Goal: Information Seeking & Learning: Learn about a topic

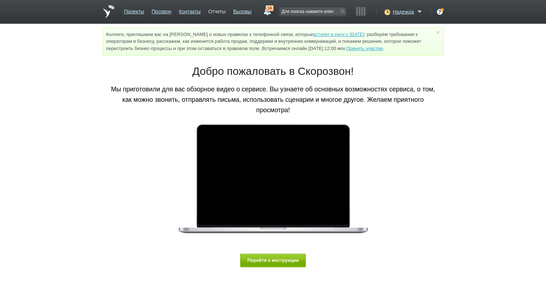
click at [218, 11] on link "Отчеты" at bounding box center [216, 10] width 17 height 10
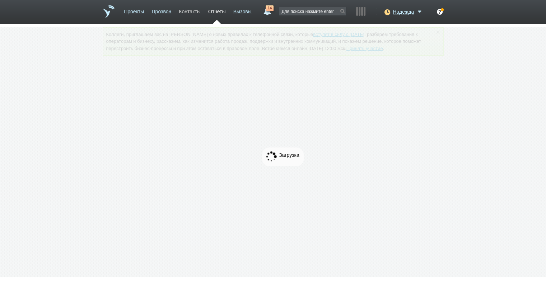
click at [194, 12] on link "Контакты" at bounding box center [190, 10] width 22 height 10
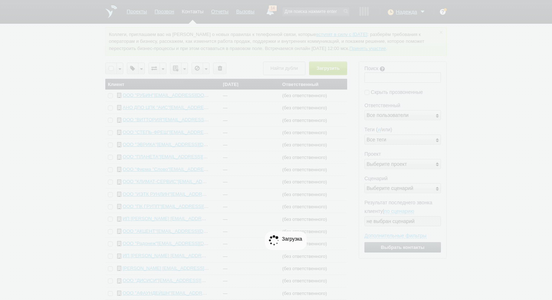
click at [383, 10] on div at bounding box center [276, 240] width 552 height 481
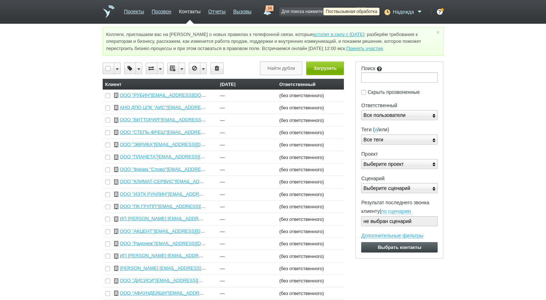
click at [387, 11] on icon at bounding box center [387, 11] width 10 height 7
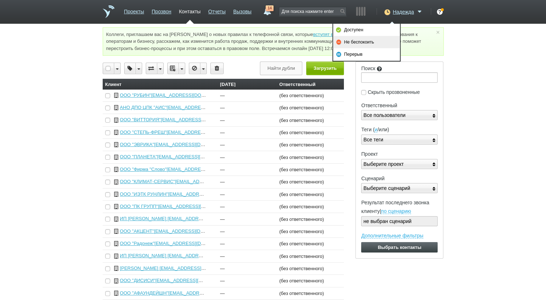
click at [373, 38] on link "Не беспокоить" at bounding box center [366, 42] width 67 height 12
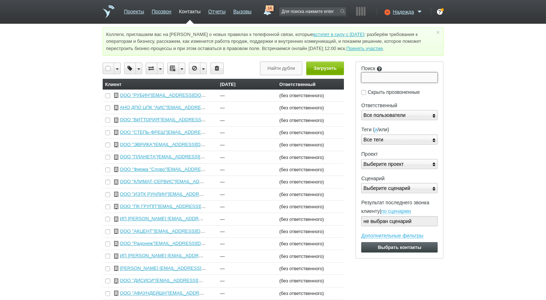
click at [399, 79] on input "Поиск" at bounding box center [399, 77] width 77 height 10
paste input "9726086685"
type input "9726086685"
click at [361, 242] on input "Выбрать контакты" at bounding box center [399, 247] width 77 height 10
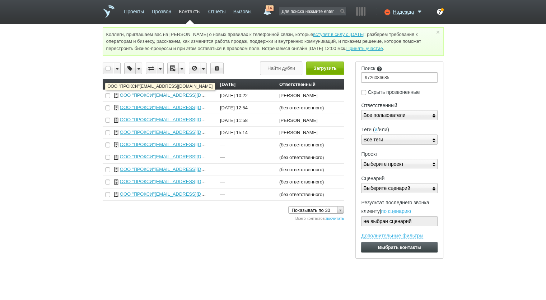
click at [186, 96] on link "ООО "ПРОКСИ"[EMAIL_ADDRESS][DOMAIN_NAME]" at bounding box center [177, 94] width 114 height 5
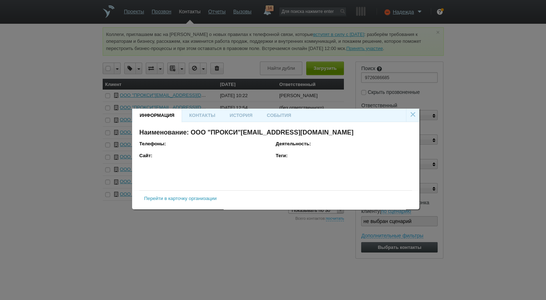
click at [206, 197] on link "Перейти в карточку организации" at bounding box center [180, 197] width 73 height 5
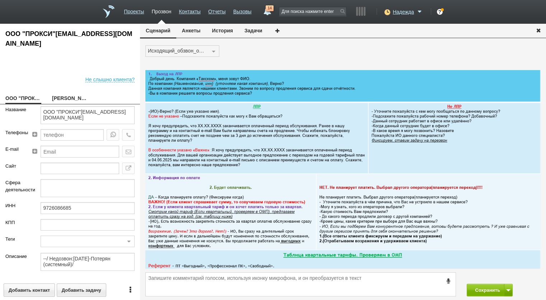
click at [225, 33] on button "История" at bounding box center [223, 31] width 32 height 14
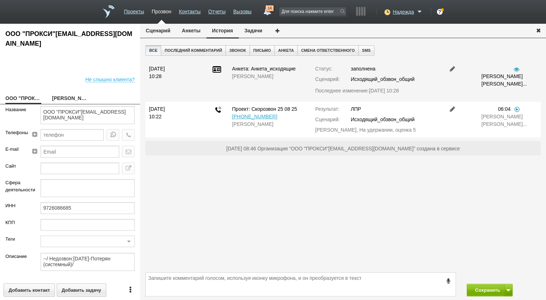
click at [518, 110] on link at bounding box center [517, 109] width 7 height 6
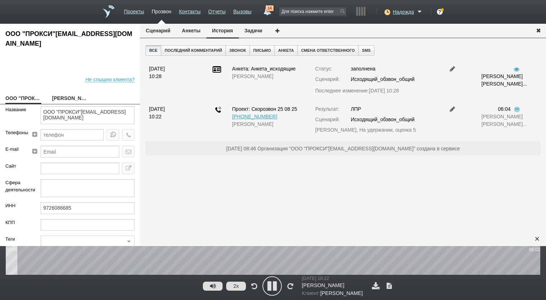
click at [238, 287] on button "2x" at bounding box center [236, 285] width 20 height 9
click at [236, 287] on button "1x" at bounding box center [236, 285] width 20 height 9
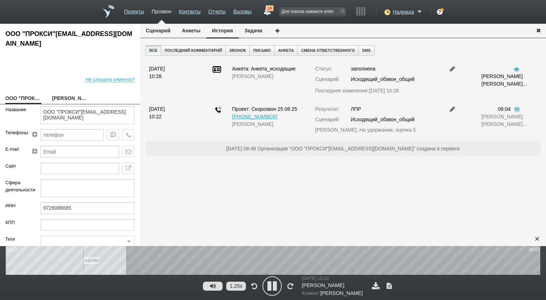
click at [83, 261] on wave "0:52:649" at bounding box center [273, 260] width 535 height 29
click at [68, 260] on wave "0:41:924" at bounding box center [273, 260] width 535 height 29
click at [51, 260] on wave "0:30:712" at bounding box center [273, 260] width 535 height 29
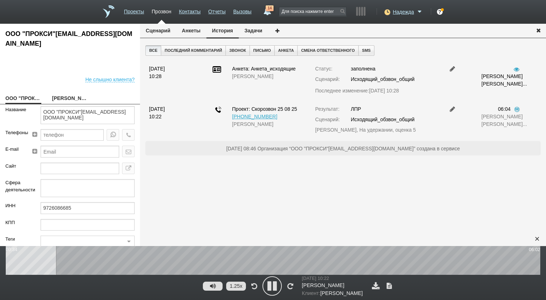
click at [269, 287] on icon at bounding box center [272, 286] width 18 height 18
click at [537, 240] on div "×" at bounding box center [537, 238] width 11 height 11
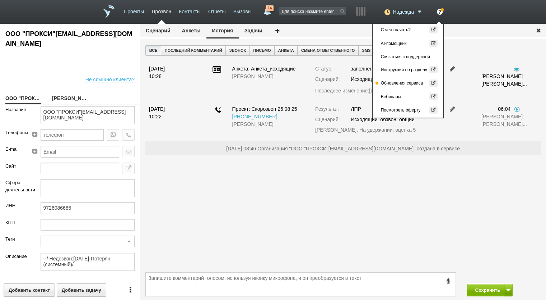
click at [416, 9] on span at bounding box center [420, 11] width 9 height 7
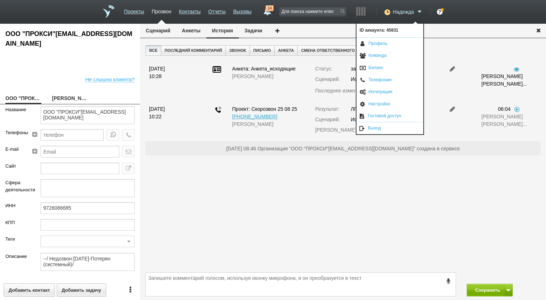
click at [408, 12] on span "Надежда" at bounding box center [403, 11] width 21 height 7
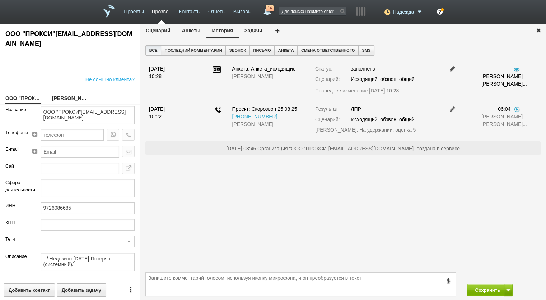
click at [403, 6] on div "Нормы (KPI) Входящие линии Разговоры от 1 сек. 0 Контактов прозвонено 0 Время в…" at bounding box center [361, 12] width 165 height 24
click at [409, 10] on span "Надежда" at bounding box center [403, 11] width 21 height 7
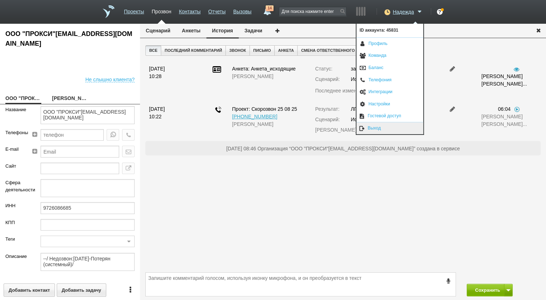
click at [395, 126] on link "Выход" at bounding box center [390, 128] width 67 height 12
